Goal: Find specific page/section: Find specific page/section

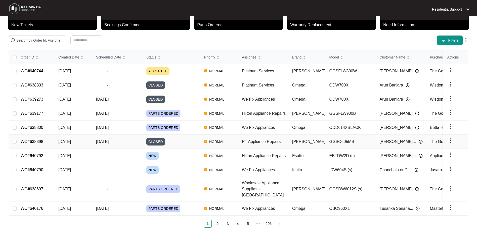
scroll to position [34, 0]
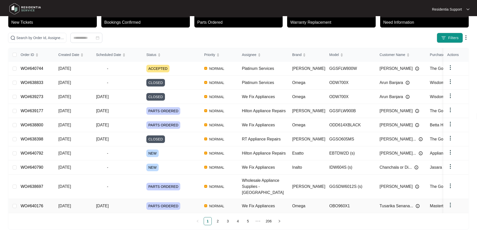
click at [71, 203] on span "[DATE]" at bounding box center [64, 205] width 13 height 4
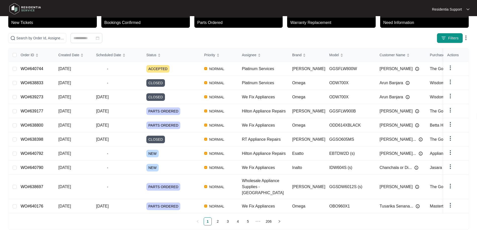
scroll to position [34, 0]
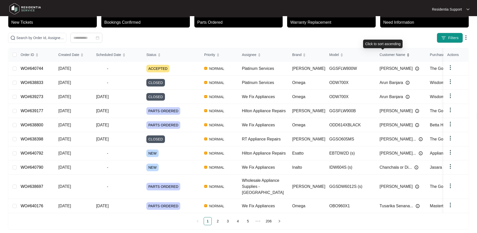
click at [391, 56] on span "Customer Name" at bounding box center [393, 55] width 26 height 6
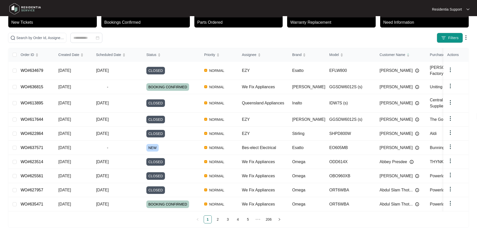
scroll to position [0, 21]
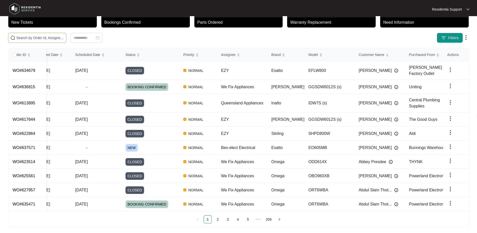
click at [39, 37] on input "text" at bounding box center [40, 38] width 48 height 6
type input "hafele"
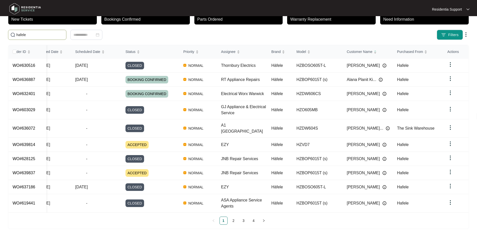
scroll to position [39, 0]
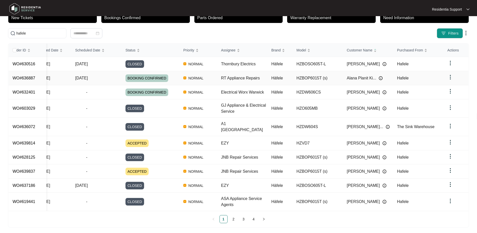
click at [275, 81] on td "Häfele" at bounding box center [280, 78] width 25 height 14
